Goal: Information Seeking & Learning: Learn about a topic

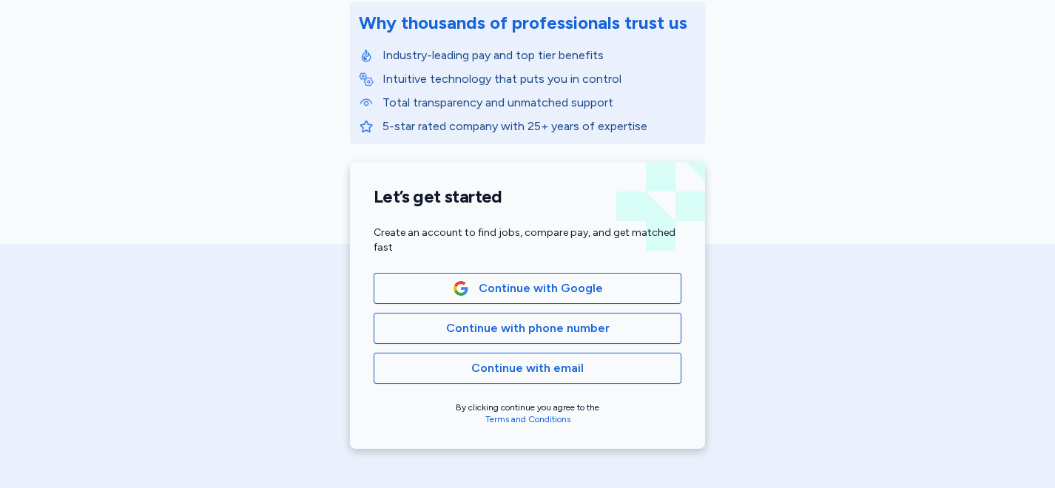
scroll to position [246, 0]
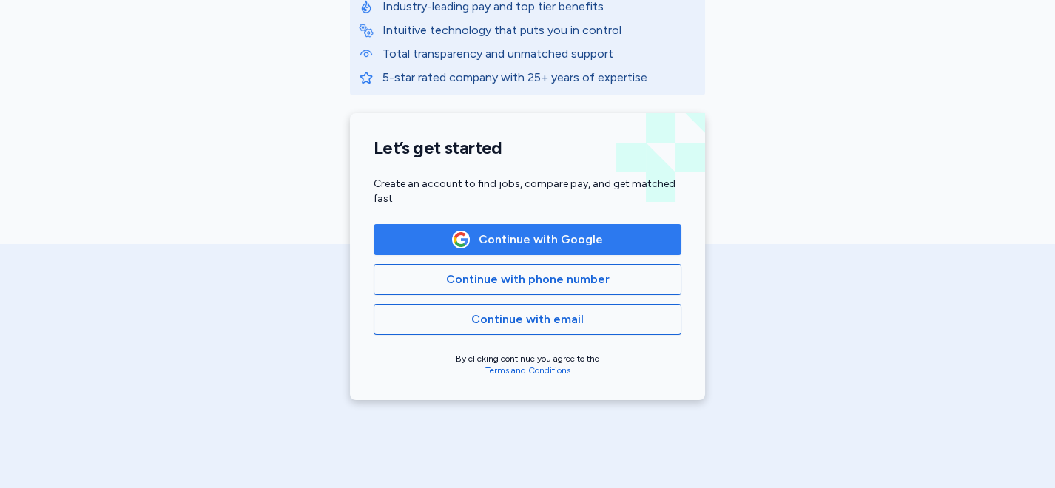
click at [551, 237] on span "Continue with Google" at bounding box center [541, 240] width 124 height 18
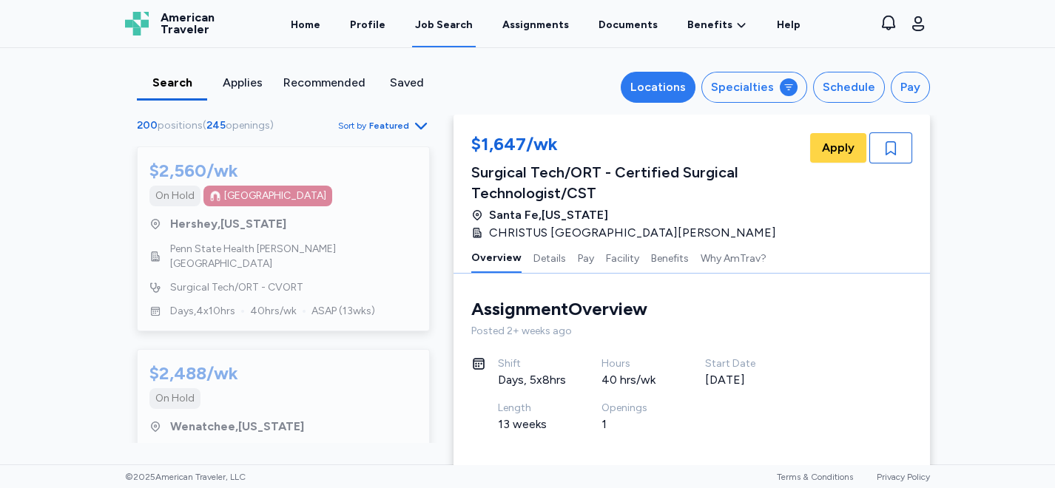
click at [663, 87] on div "Locations" at bounding box center [657, 87] width 55 height 18
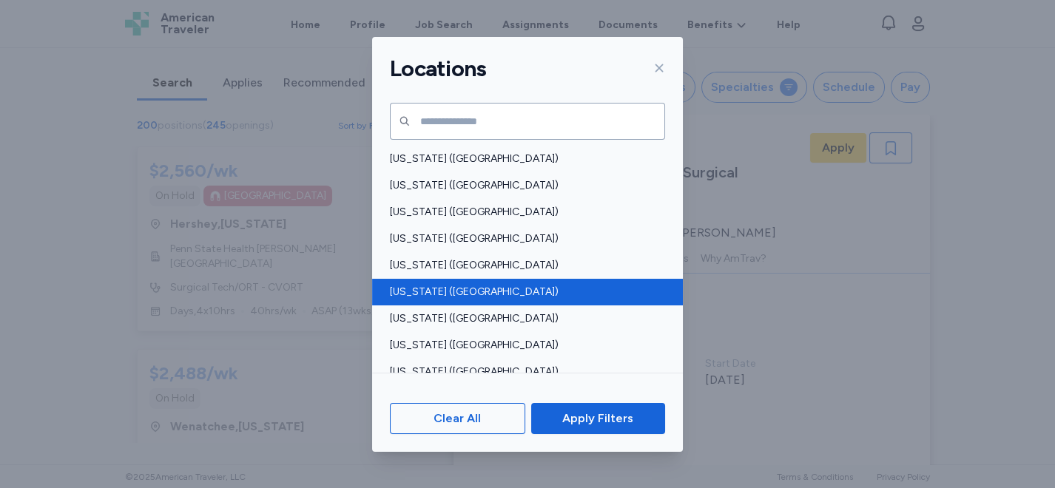
click at [414, 286] on span "[US_STATE] ([GEOGRAPHIC_DATA])" at bounding box center [523, 292] width 266 height 15
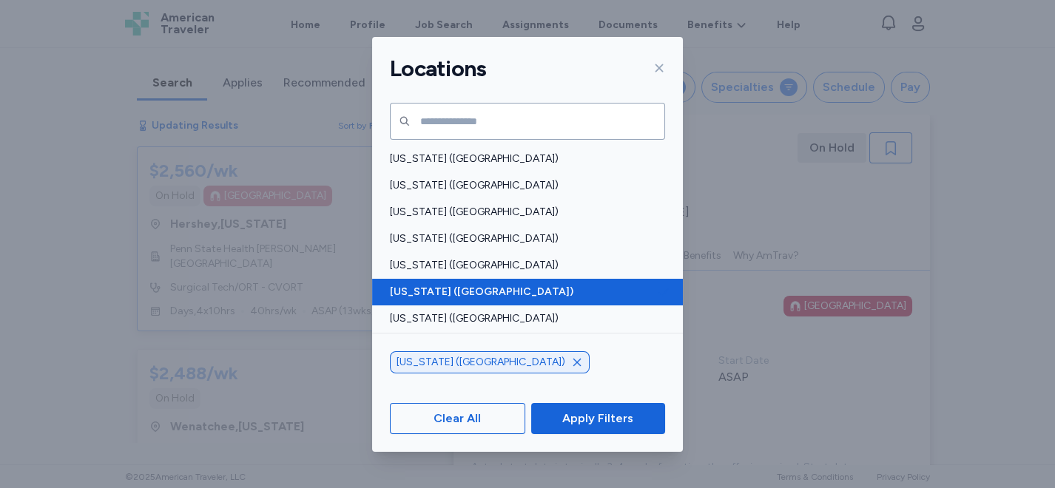
scroll to position [82, 0]
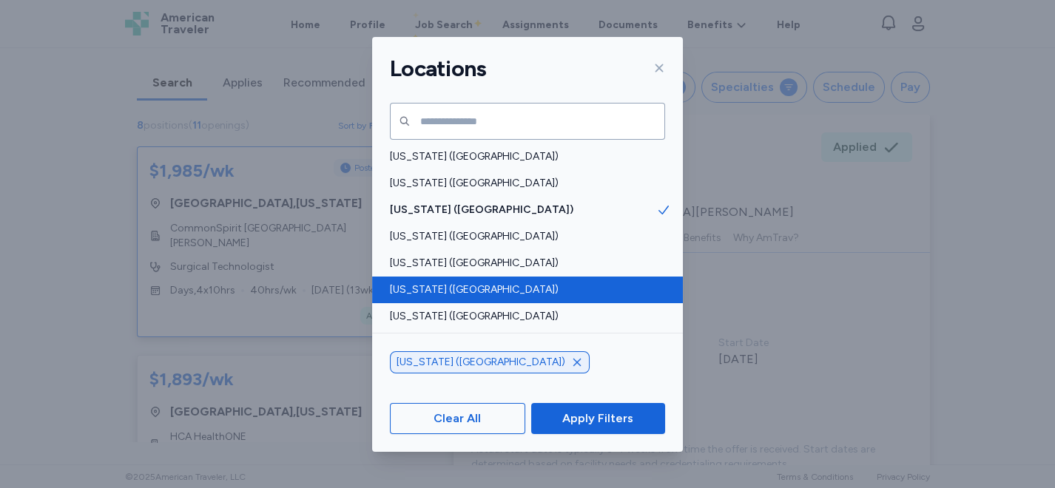
scroll to position [1, 0]
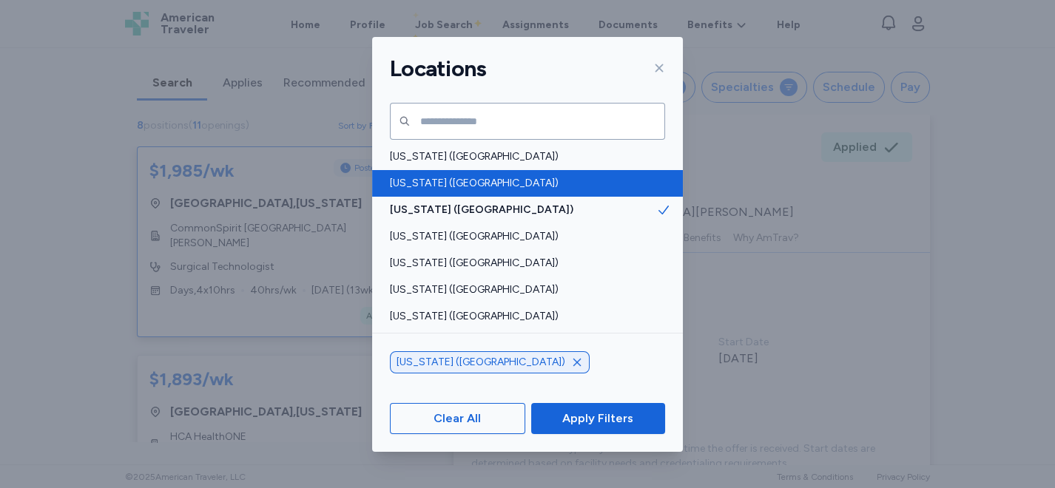
click at [486, 183] on span "[US_STATE] ([GEOGRAPHIC_DATA])" at bounding box center [523, 183] width 266 height 15
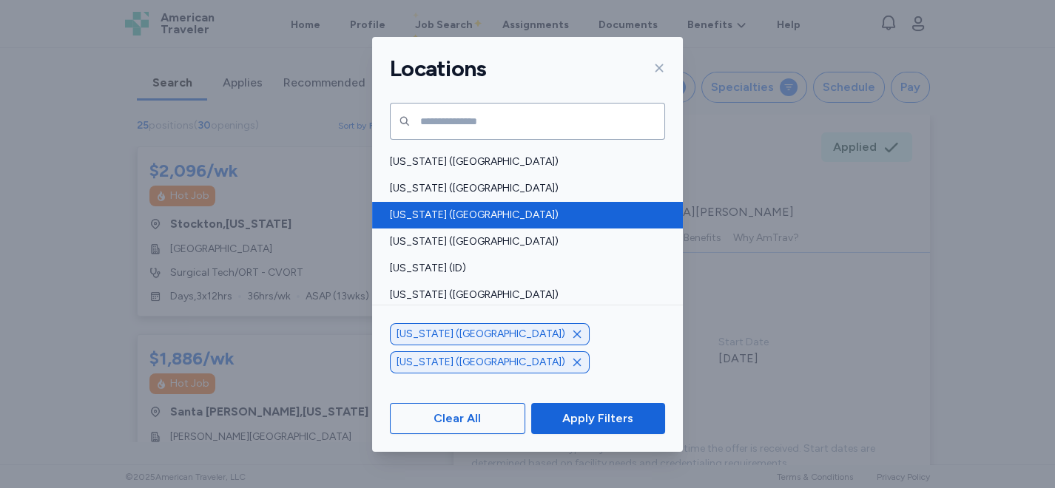
scroll to position [246, 0]
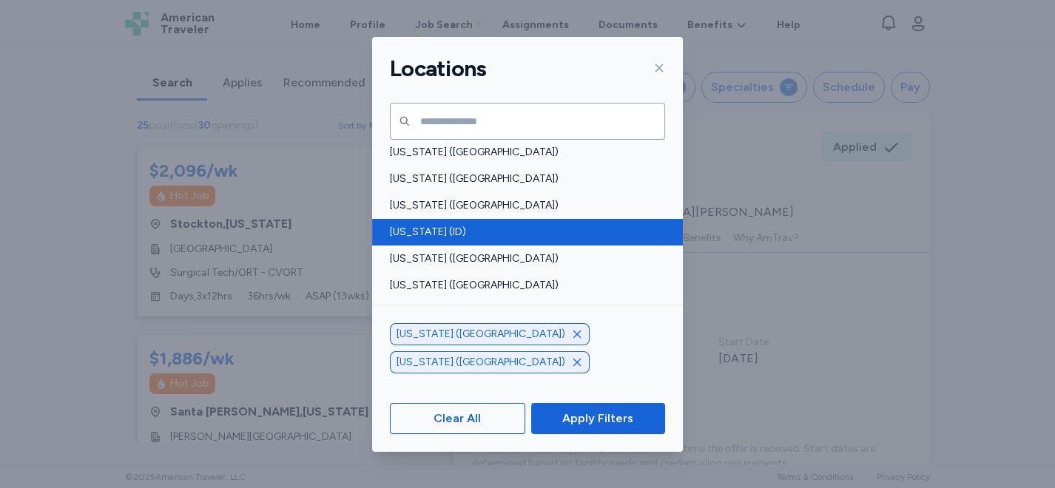
click at [434, 230] on span "[US_STATE] (ID)" at bounding box center [523, 232] width 266 height 15
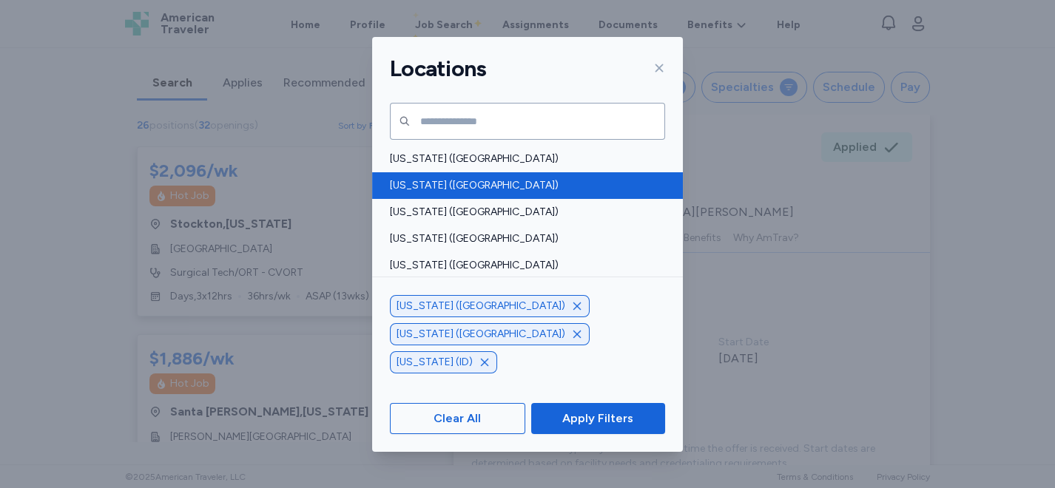
scroll to position [1068, 0]
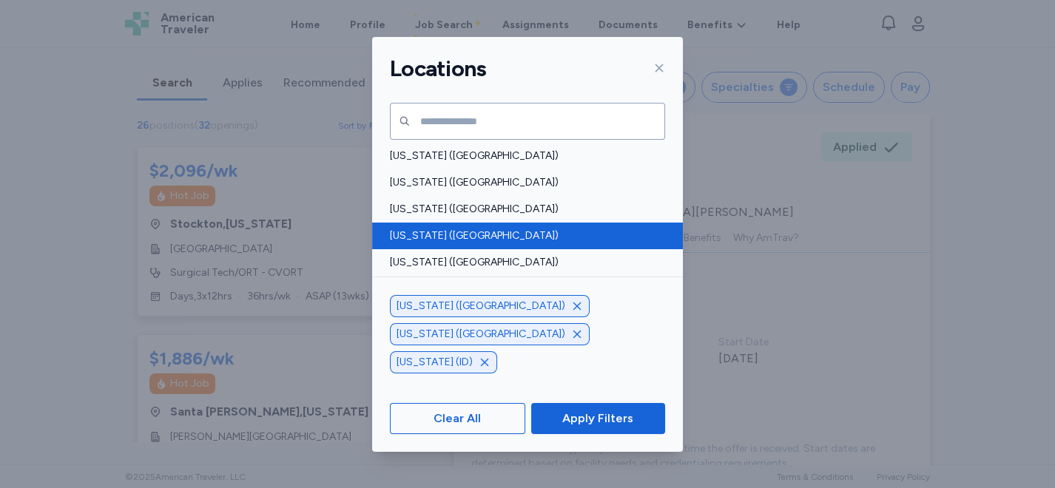
click at [532, 237] on span "[US_STATE] ([GEOGRAPHIC_DATA])" at bounding box center [523, 236] width 266 height 15
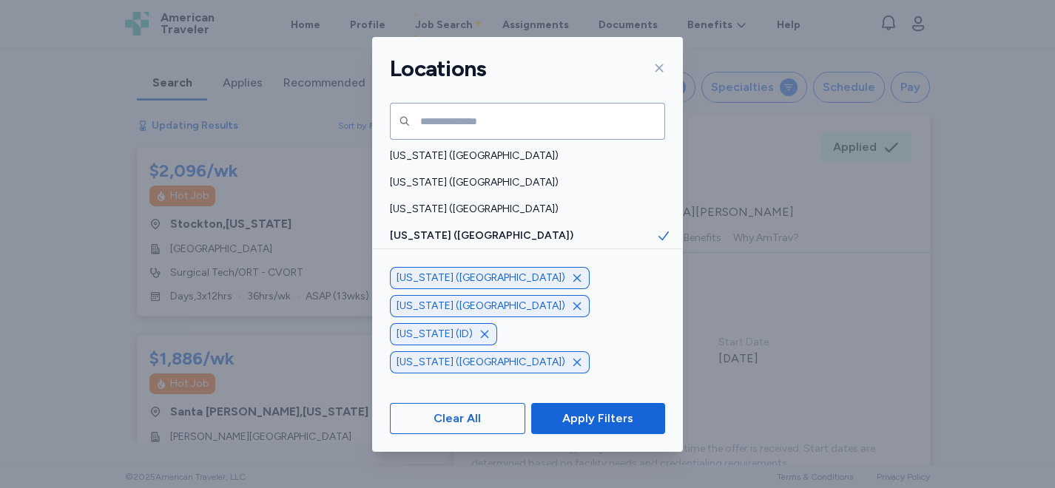
click at [529, 257] on span "[US_STATE] ([GEOGRAPHIC_DATA])" at bounding box center [523, 262] width 266 height 15
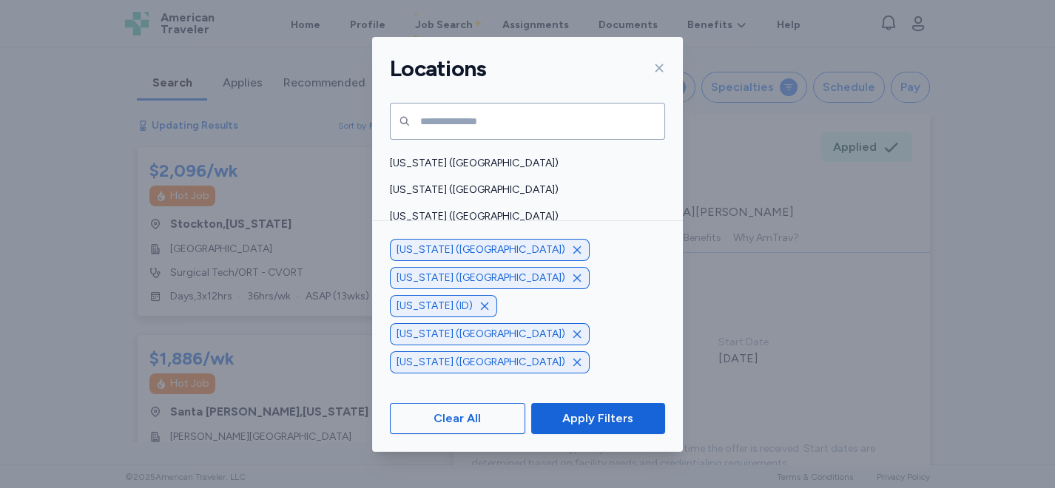
scroll to position [1197, 0]
click at [607, 411] on span "Apply Filters" at bounding box center [597, 419] width 71 height 18
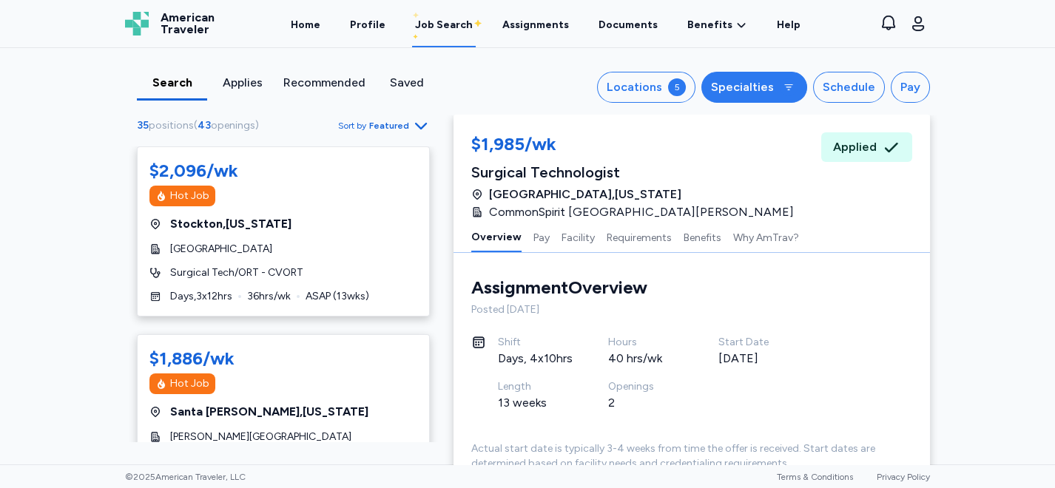
click at [768, 87] on div "Specialties" at bounding box center [742, 87] width 63 height 18
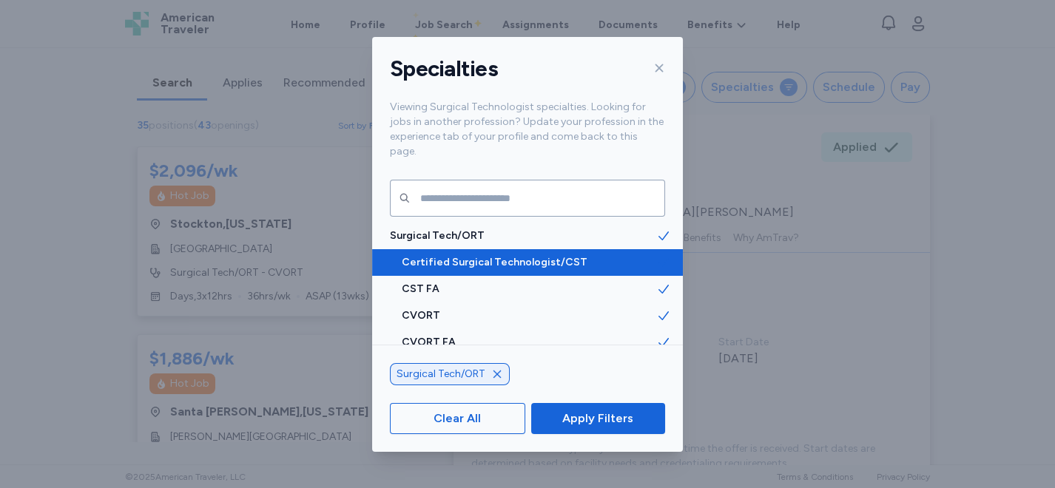
click at [516, 255] on span "Certified Surgical Technologist/CST" at bounding box center [529, 262] width 255 height 15
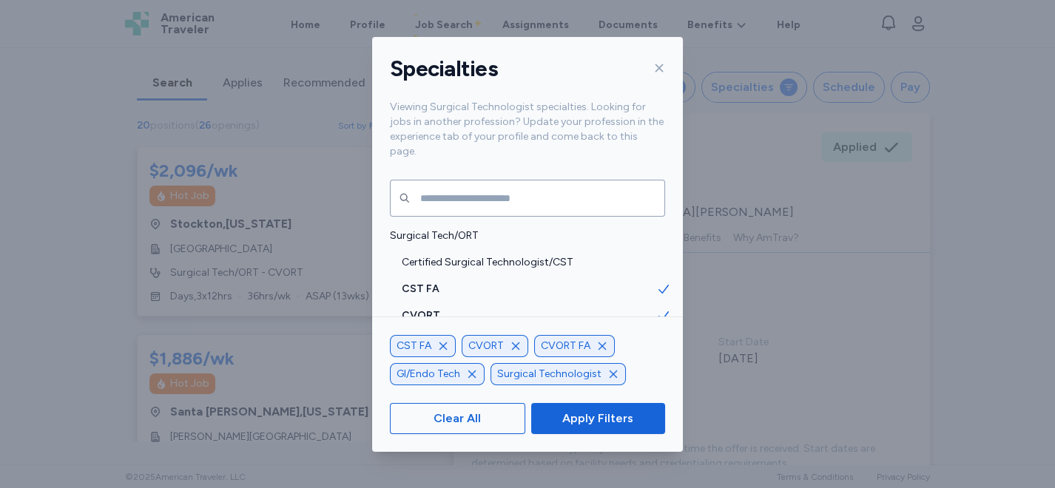
click at [605, 348] on icon "button" at bounding box center [602, 346] width 12 height 12
click at [511, 346] on icon "button" at bounding box center [516, 346] width 12 height 12
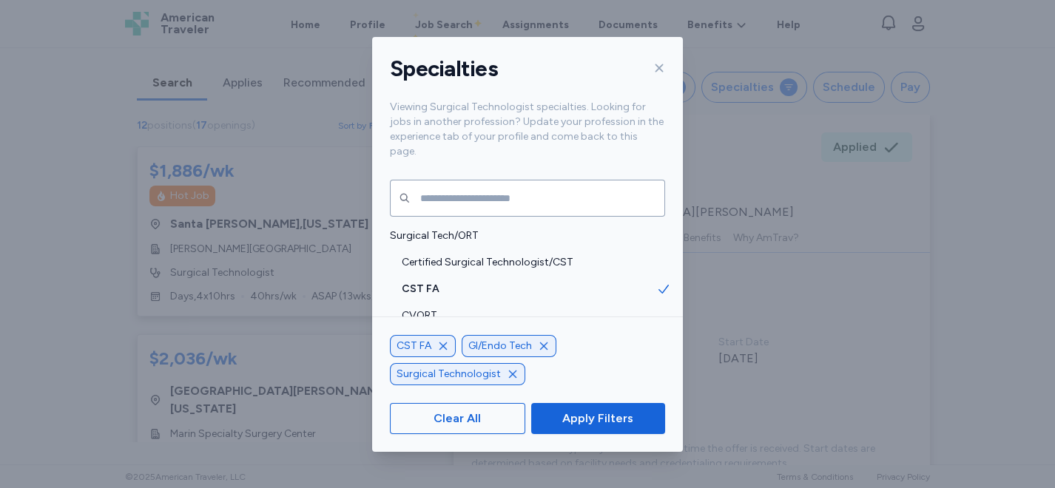
click at [448, 346] on icon "button" at bounding box center [443, 346] width 12 height 12
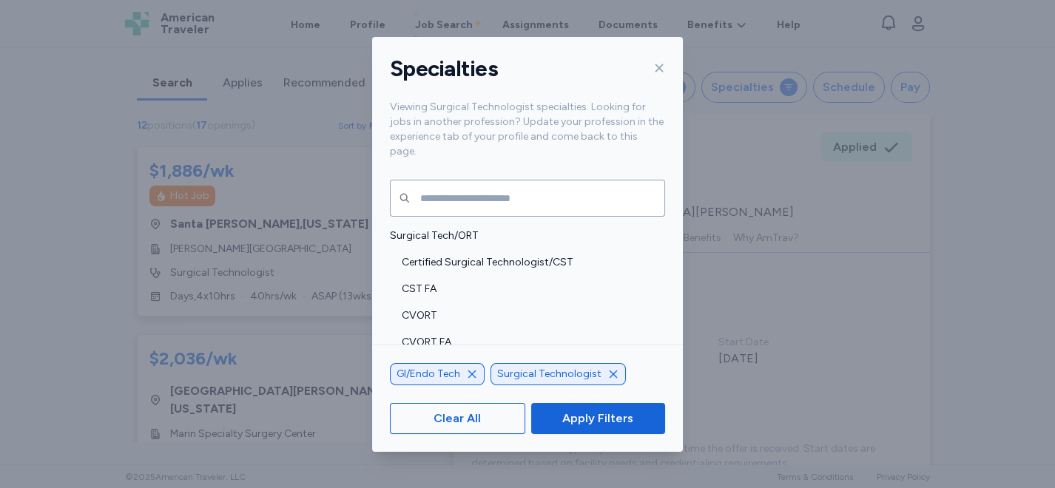
click at [475, 374] on icon "button" at bounding box center [472, 374] width 12 height 12
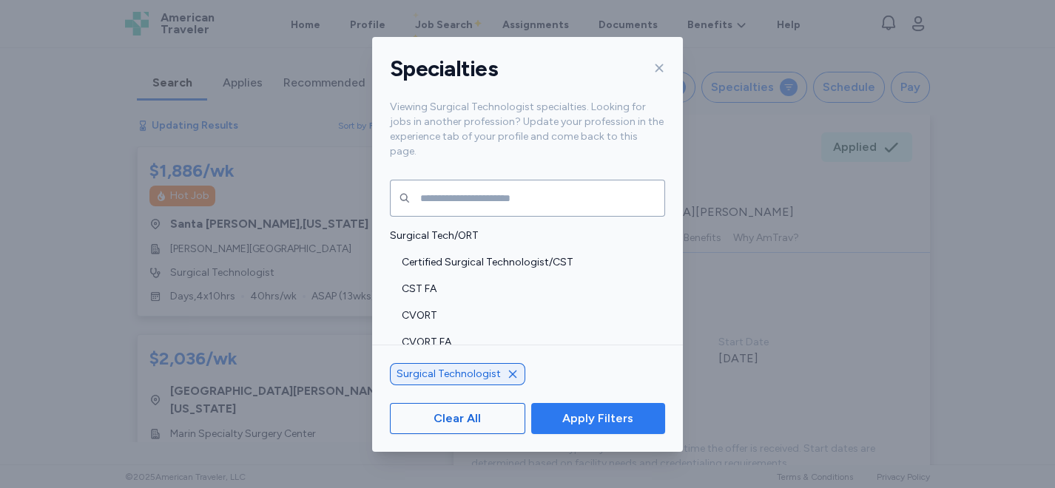
click at [587, 417] on span "Apply Filters" at bounding box center [597, 419] width 71 height 18
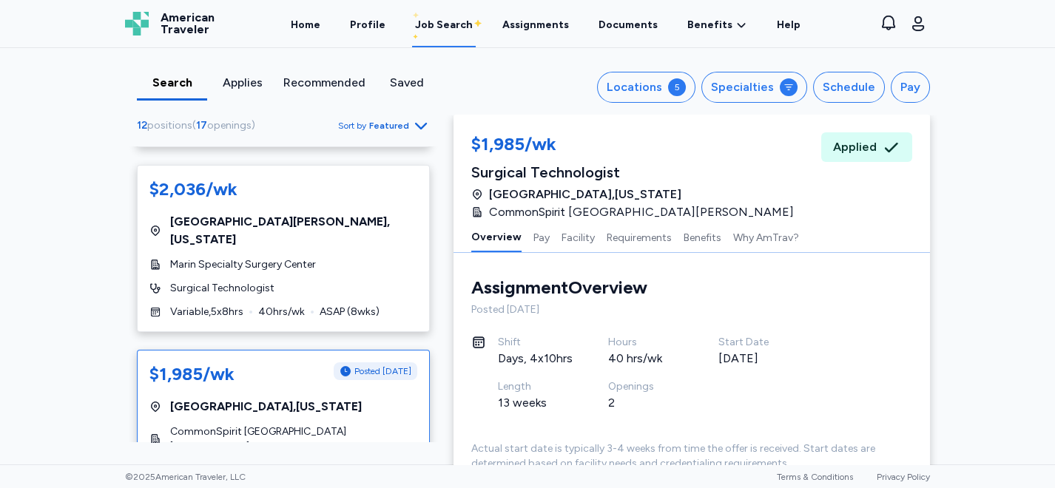
scroll to position [188, 0]
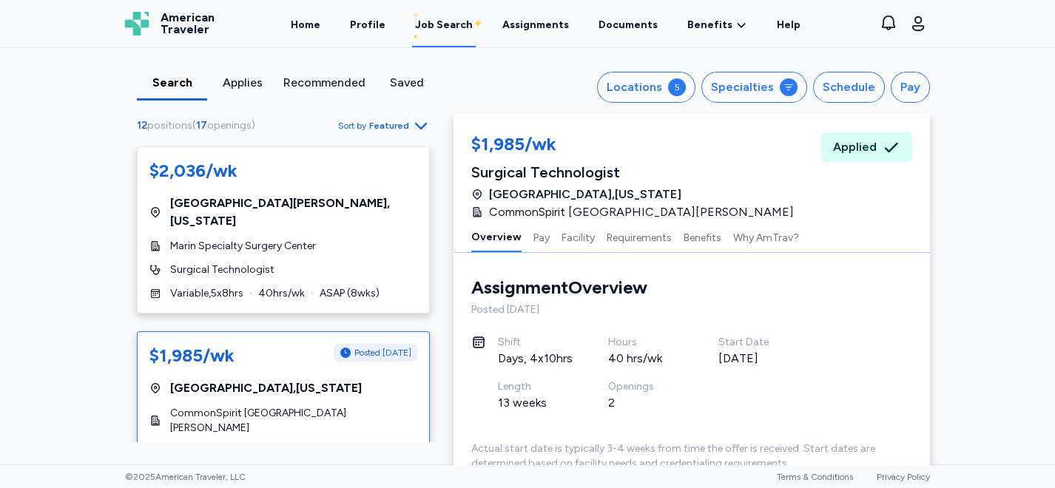
click at [348, 406] on span "CommonSpirit [GEOGRAPHIC_DATA][PERSON_NAME]" at bounding box center [293, 421] width 247 height 30
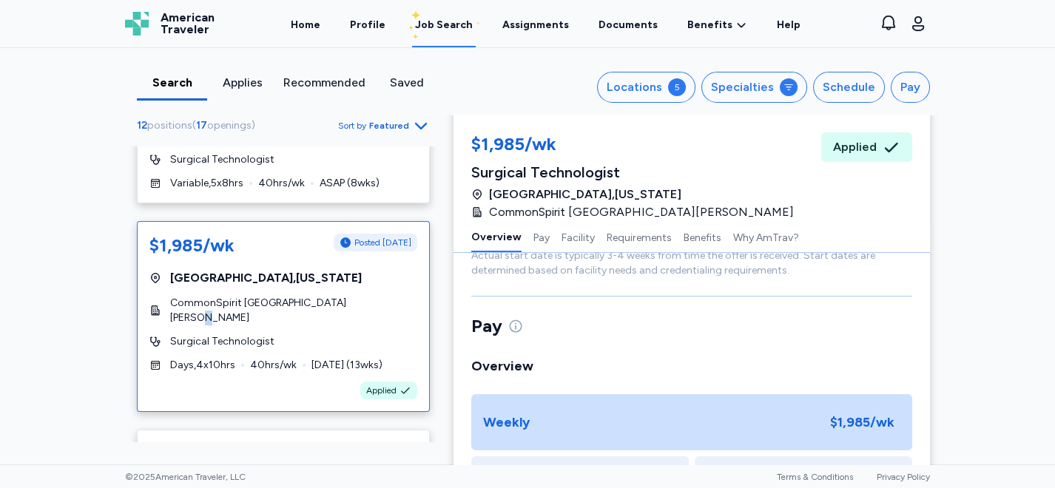
scroll to position [453, 0]
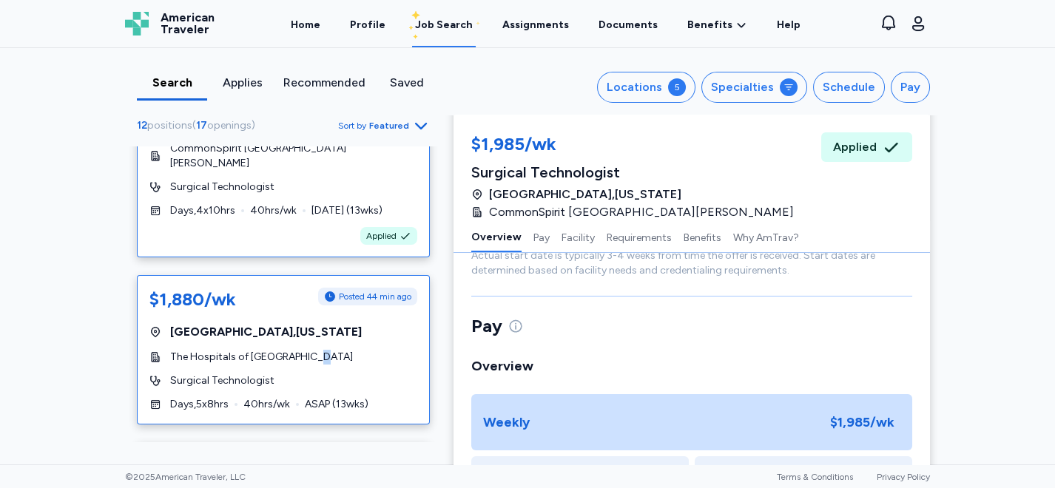
click at [303, 350] on span "The Hospitals of [GEOGRAPHIC_DATA]" at bounding box center [261, 357] width 183 height 15
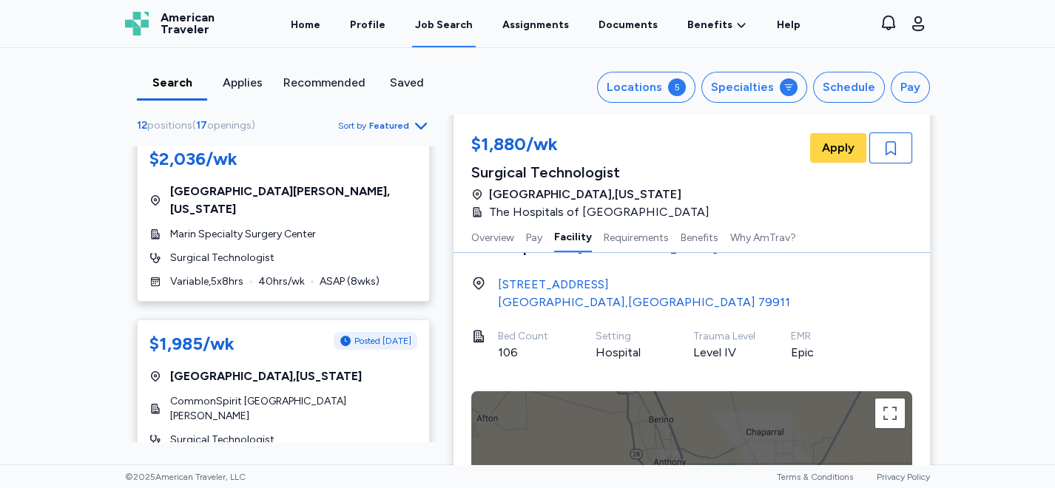
scroll to position [792, 0]
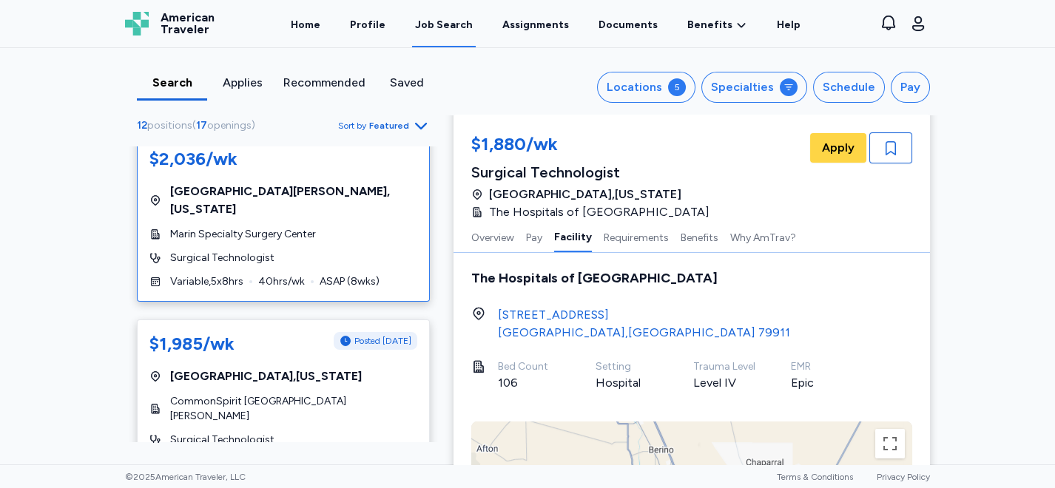
click at [237, 229] on div "$2,036/wk [GEOGRAPHIC_DATA] , [US_STATE] Marin Specialty Surgery Center Surgica…" at bounding box center [283, 218] width 293 height 167
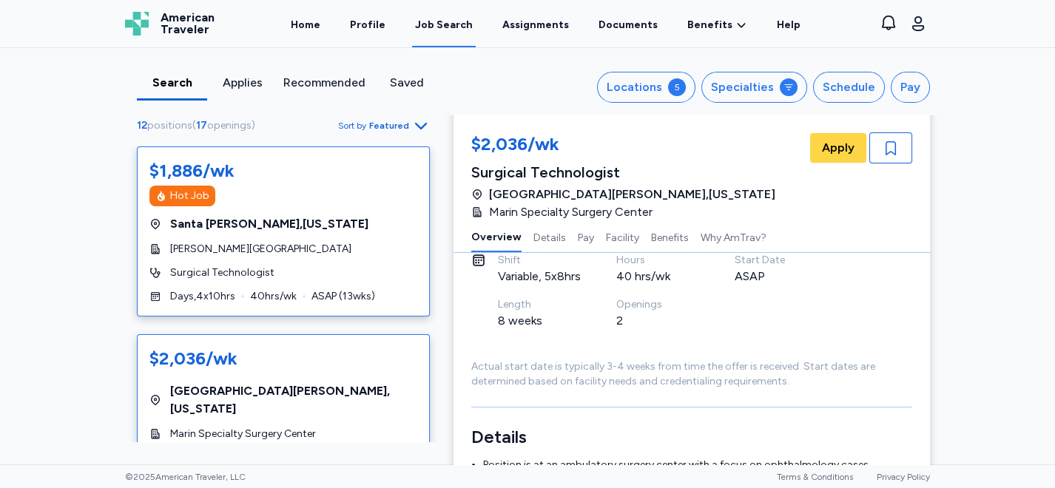
click at [301, 227] on div "[GEOGRAPHIC_DATA] , [US_STATE]" at bounding box center [283, 224] width 268 height 18
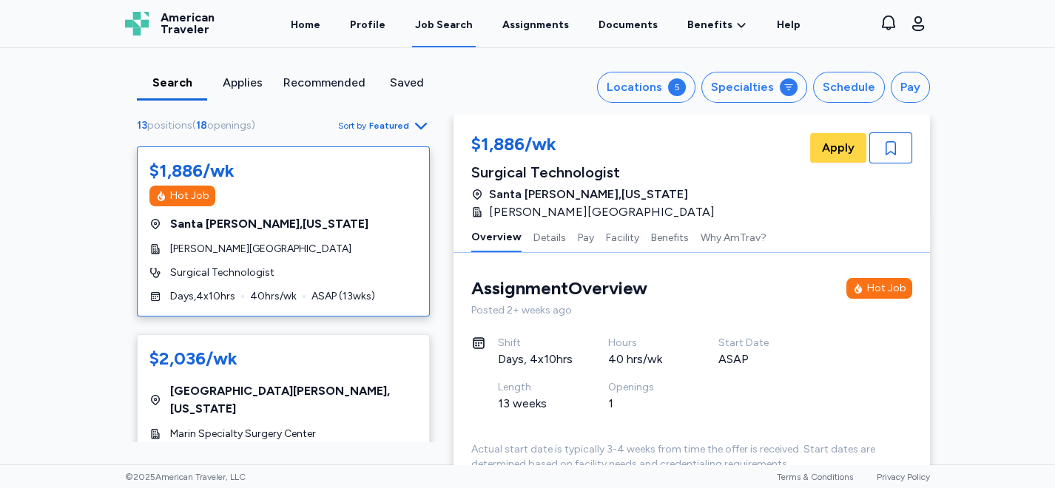
scroll to position [82, 0]
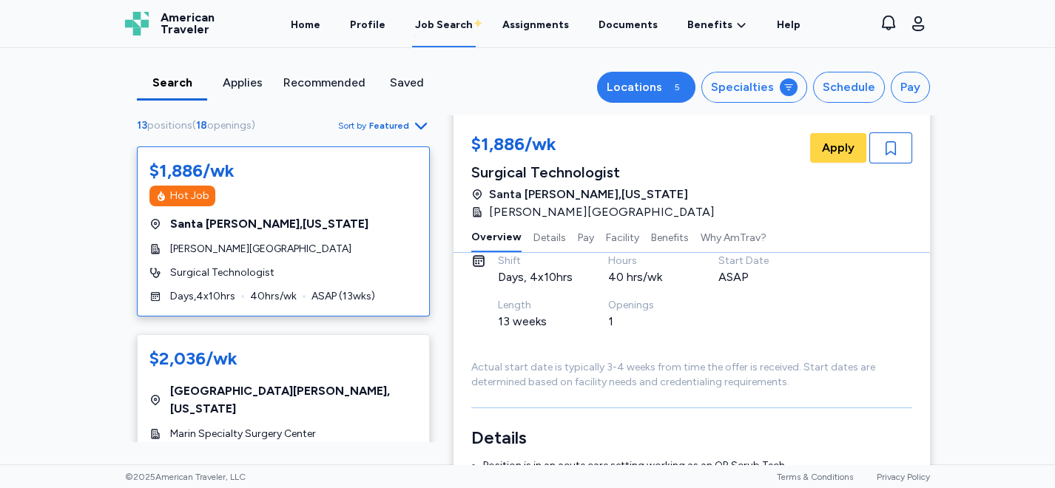
click at [667, 83] on button "Locations 5" at bounding box center [646, 87] width 98 height 31
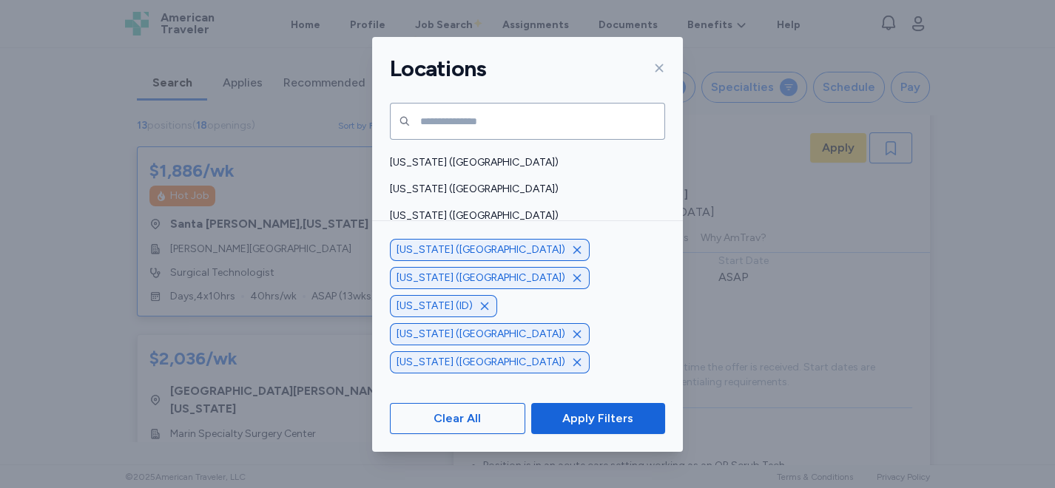
scroll to position [904, 0]
click at [547, 231] on div "[US_STATE] ([GEOGRAPHIC_DATA])" at bounding box center [527, 240] width 311 height 27
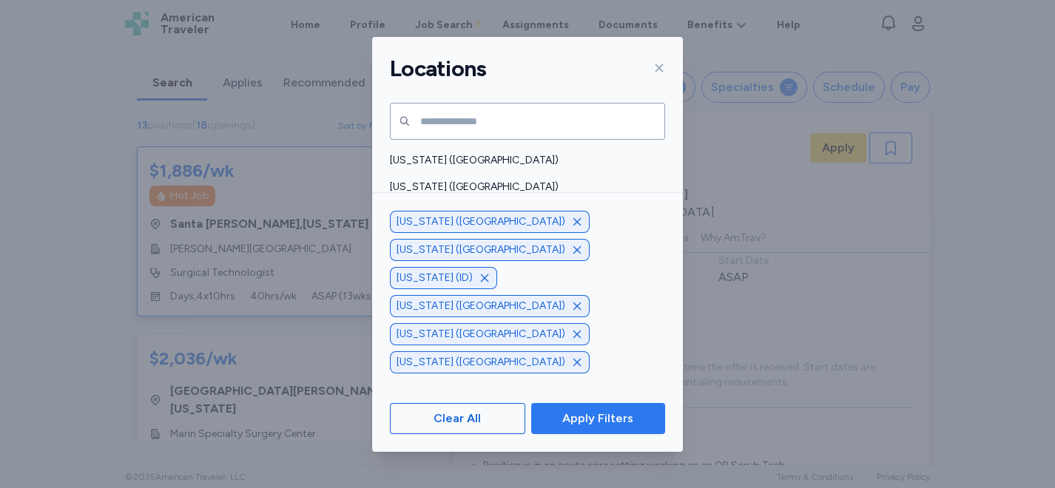
click at [594, 419] on span "Apply Filters" at bounding box center [597, 419] width 71 height 18
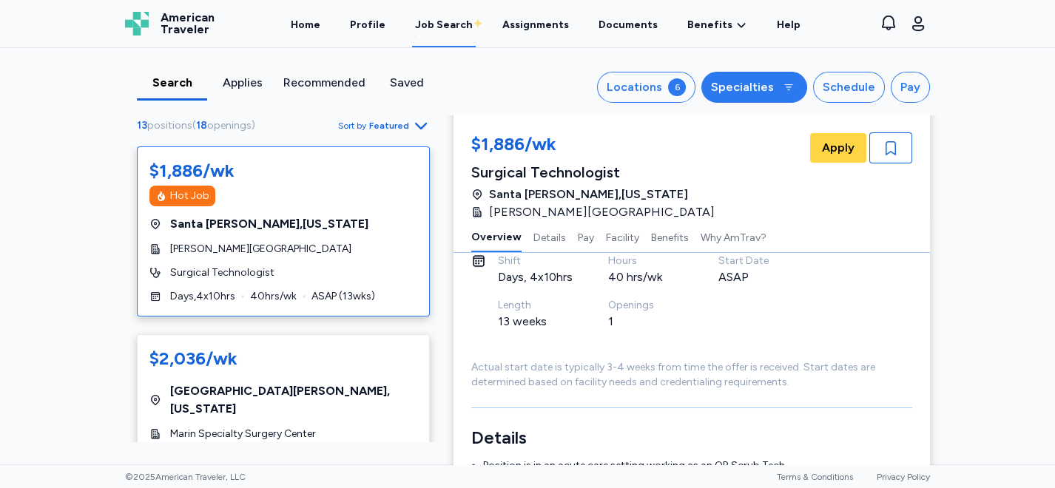
click at [783, 87] on icon at bounding box center [789, 87] width 12 height 12
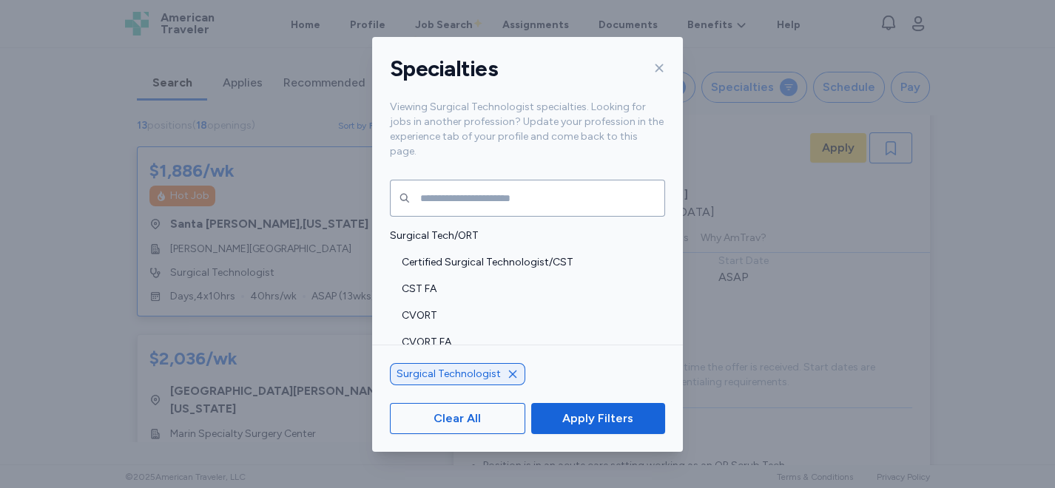
click at [605, 421] on span "Apply Filters" at bounding box center [597, 419] width 71 height 18
